Goal: Navigation & Orientation: Find specific page/section

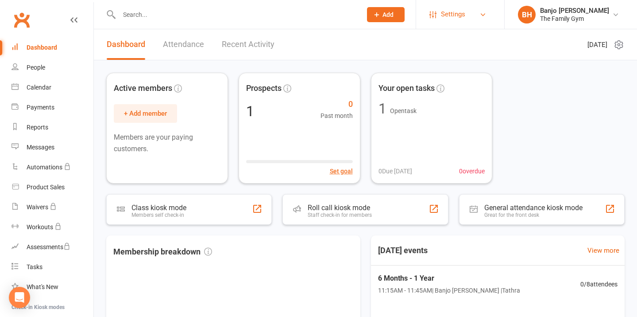
click at [458, 15] on span "Settings" at bounding box center [453, 14] width 24 height 20
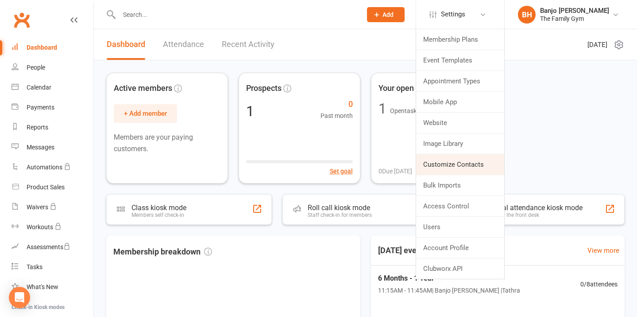
click at [451, 163] on link "Customize Contacts" at bounding box center [460, 164] width 88 height 20
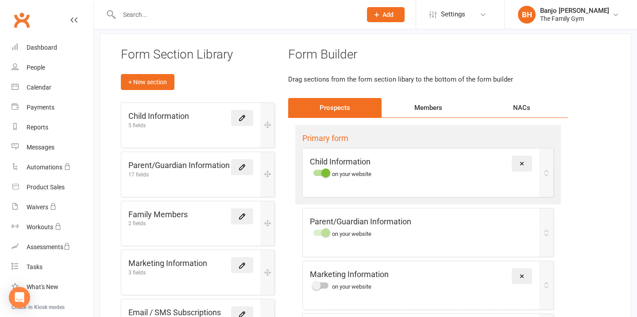
scroll to position [48, 0]
click at [243, 164] on icon at bounding box center [242, 167] width 8 height 8
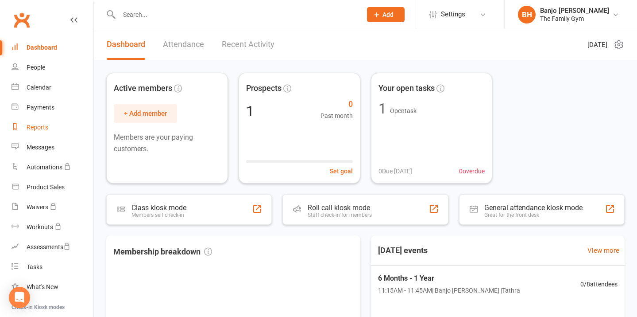
click at [37, 124] on div "Reports" at bounding box center [38, 127] width 22 height 7
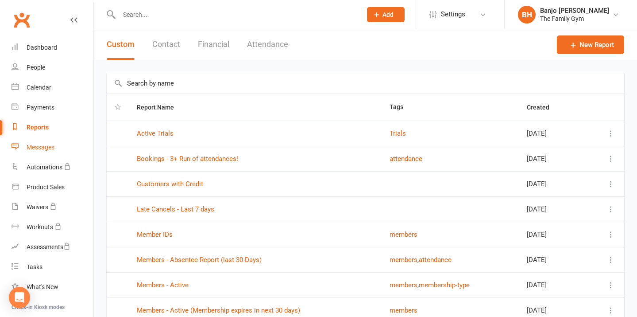
click at [32, 152] on link "Messages" at bounding box center [53, 147] width 82 height 20
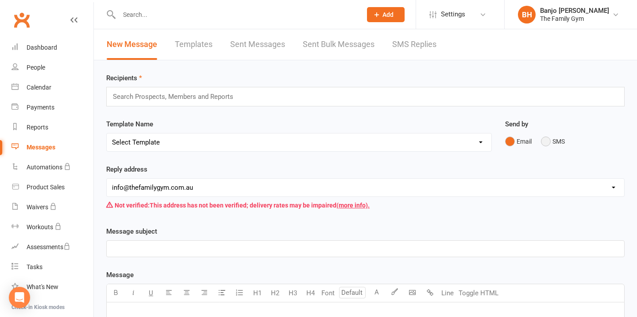
click at [549, 141] on button "SMS" at bounding box center [553, 141] width 24 height 17
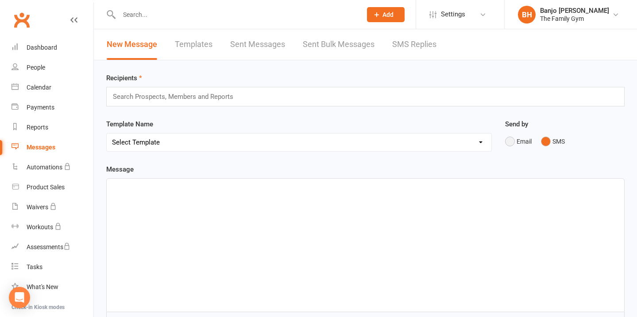
click at [519, 142] on button "Email" at bounding box center [518, 141] width 27 height 17
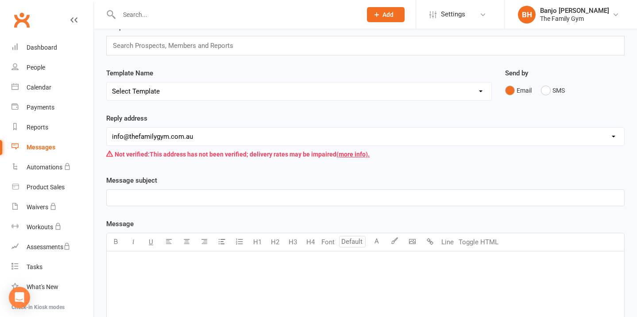
scroll to position [52, 0]
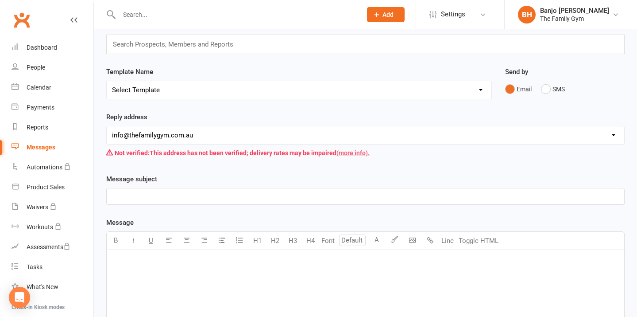
click at [351, 153] on link "(more info)." at bounding box center [353, 152] width 33 height 7
click at [18, 296] on icon "Open Intercom Messenger" at bounding box center [19, 297] width 10 height 12
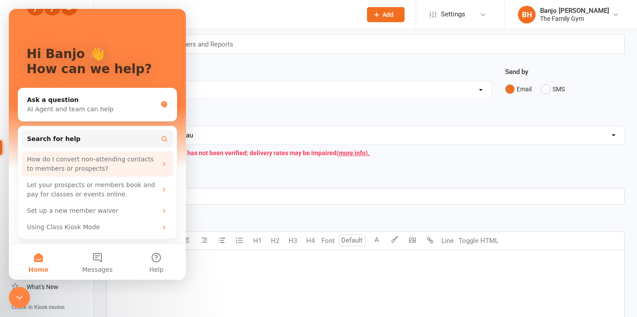
scroll to position [25, 0]
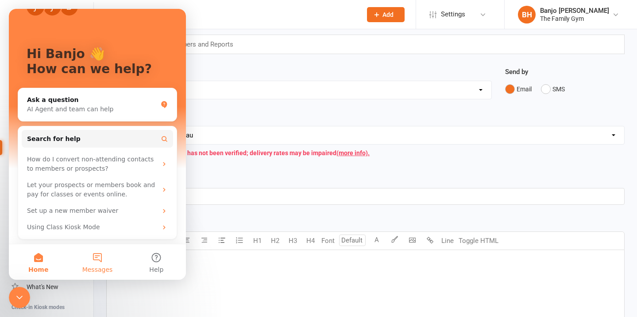
click at [97, 265] on button "Messages" at bounding box center [97, 261] width 59 height 35
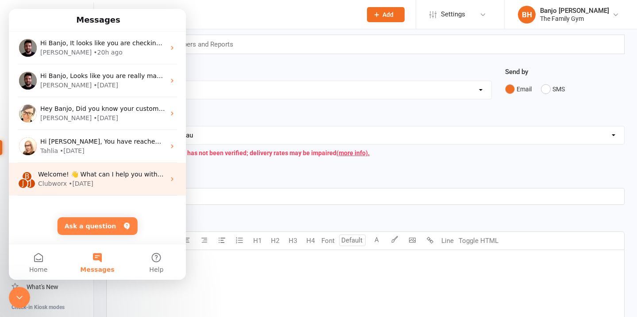
click at [105, 174] on span "Welcome! 👋 What can I help you with [DATE]?" at bounding box center [111, 174] width 146 height 7
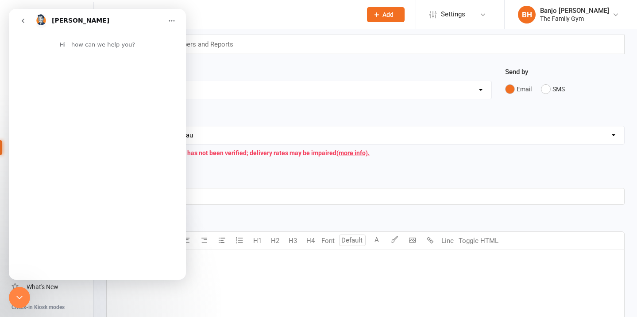
scroll to position [15, 0]
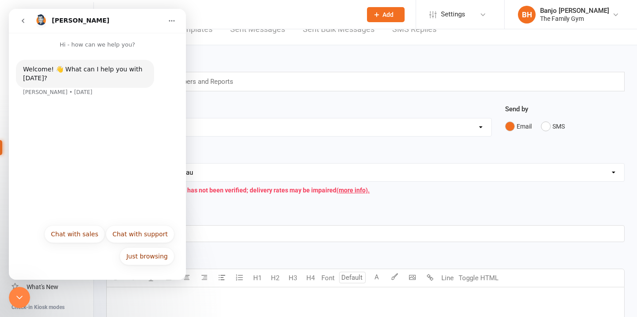
click at [25, 19] on icon "go back" at bounding box center [22, 20] width 7 height 7
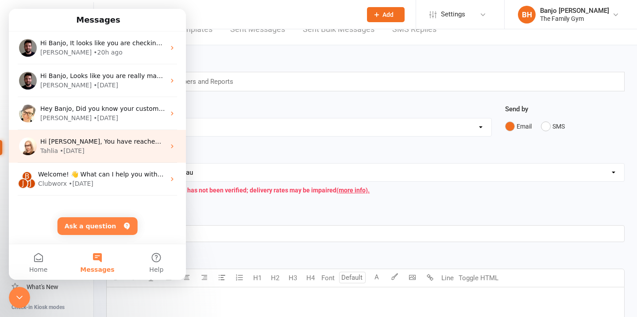
click at [90, 148] on div "Tahlia • [DATE]" at bounding box center [102, 150] width 125 height 9
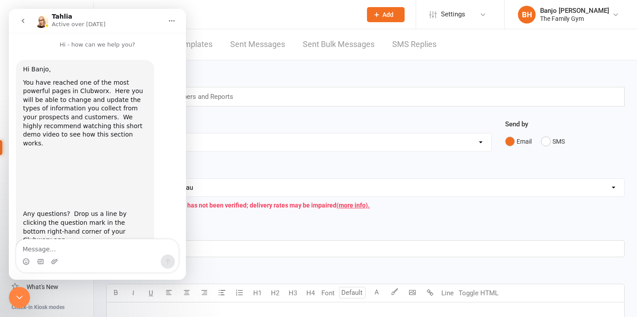
scroll to position [23, 0]
